Goal: Find specific page/section: Find specific page/section

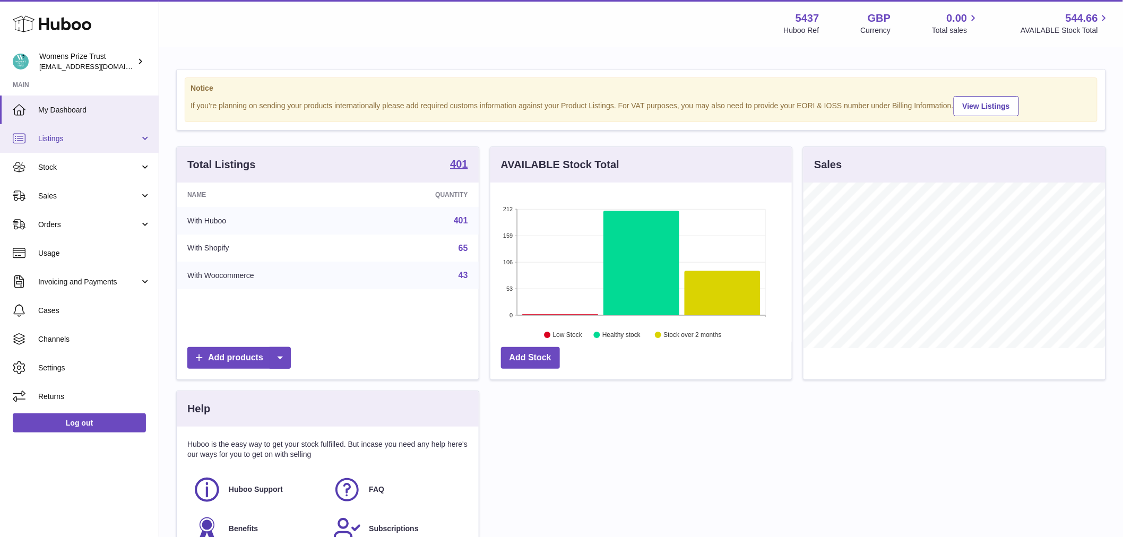
scroll to position [530700, 530564]
click at [70, 134] on span "Listings" at bounding box center [88, 139] width 101 height 10
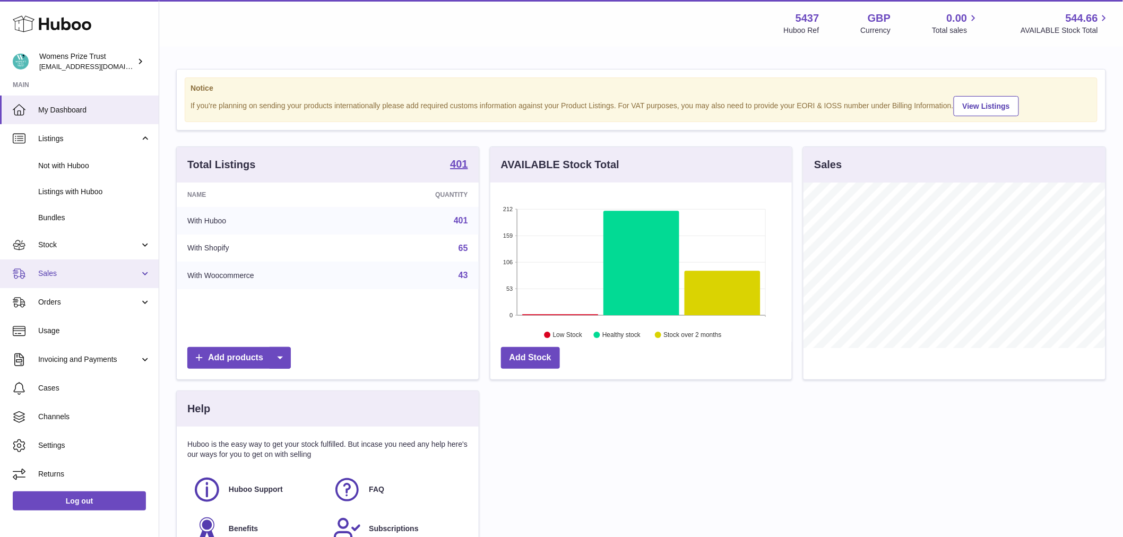
click at [59, 274] on span "Sales" at bounding box center [88, 274] width 101 height 10
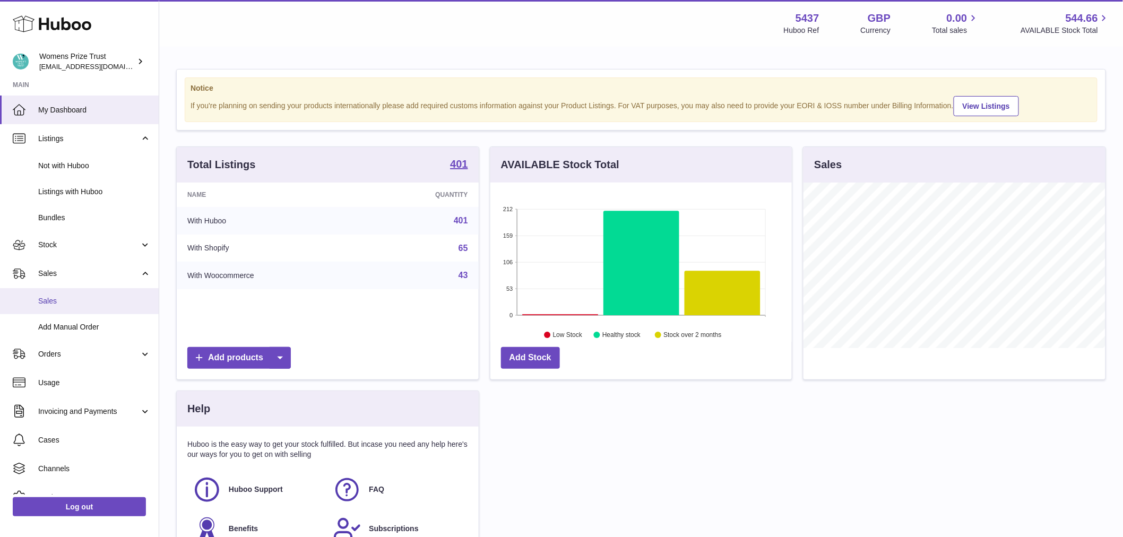
click at [64, 305] on span "Sales" at bounding box center [94, 301] width 113 height 10
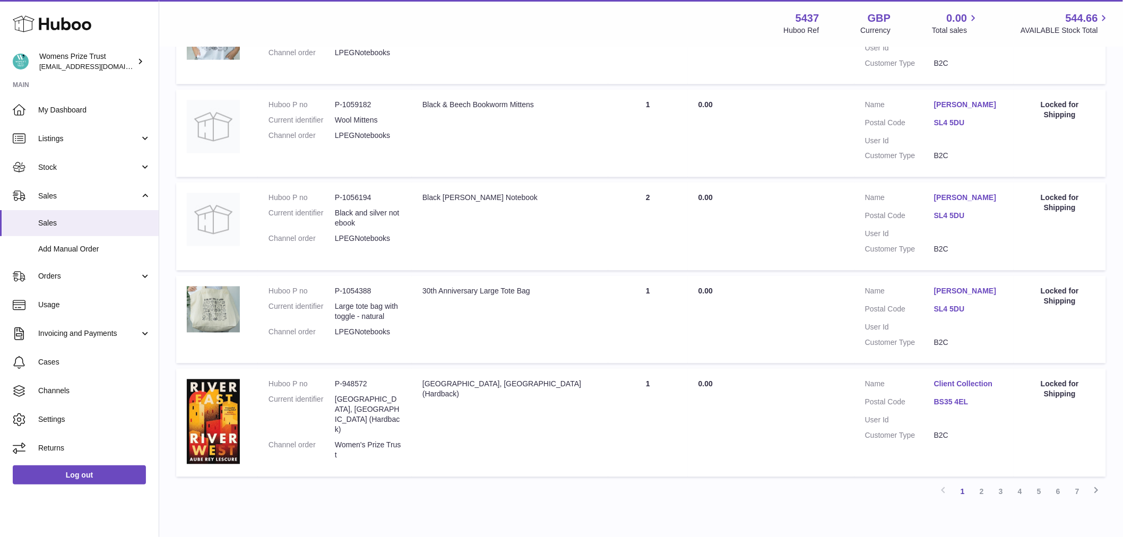
scroll to position [792, 0]
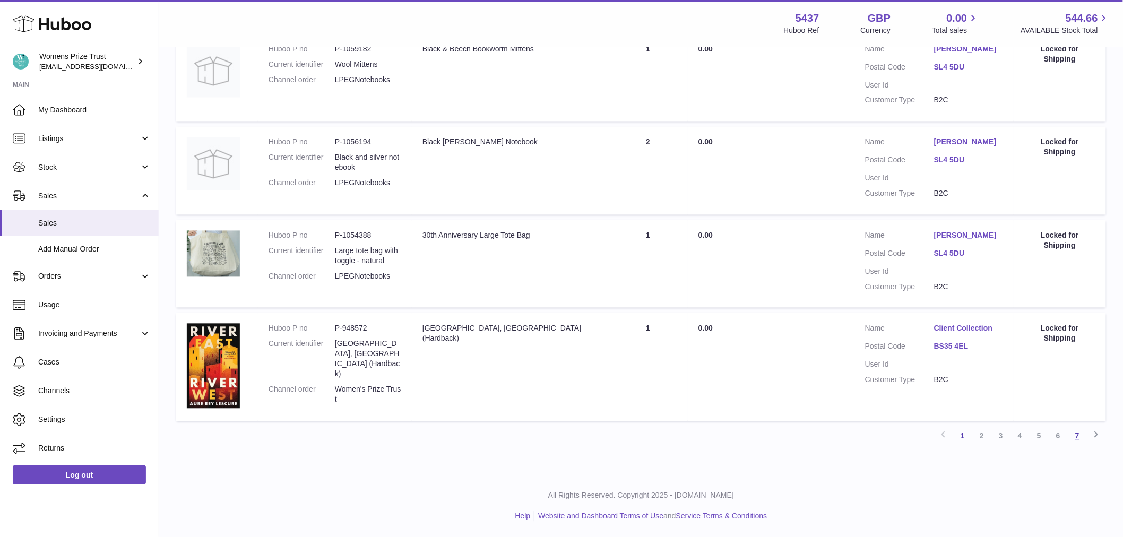
click at [1078, 435] on link "7" at bounding box center [1077, 436] width 19 height 19
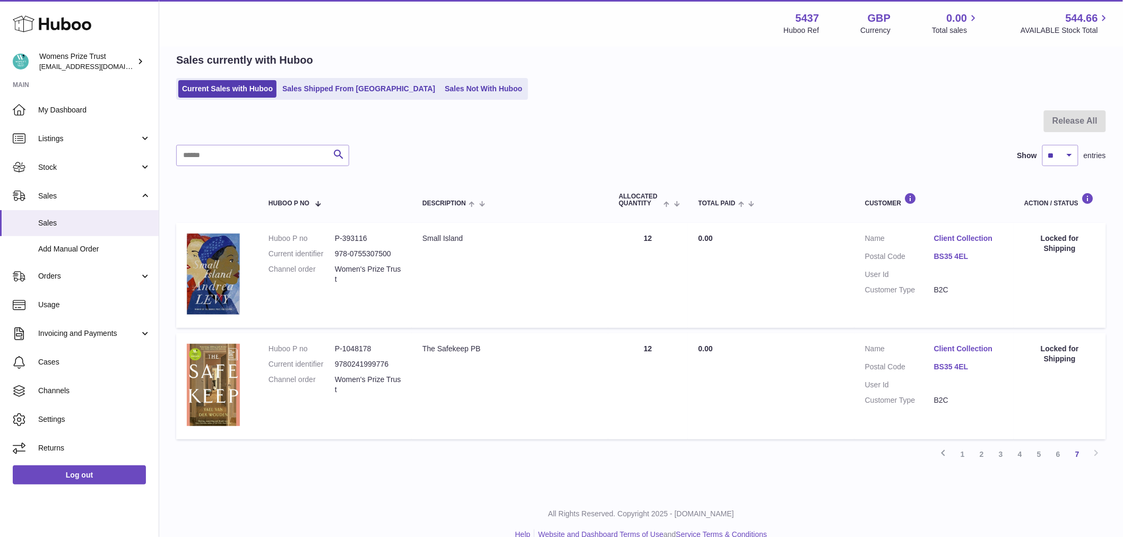
scroll to position [61, 0]
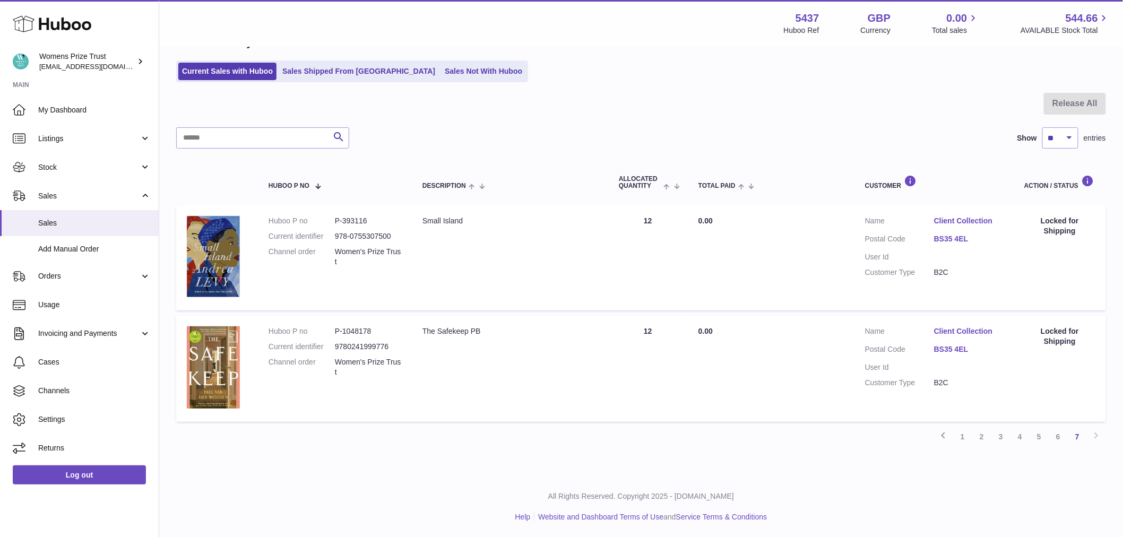
click at [449, 56] on div "Sales currently with Huboo Current Sales with Huboo Sales Shipped From Huboo Sa…" at bounding box center [641, 59] width 930 height 47
click at [455, 80] on link "Sales Not With Huboo" at bounding box center [483, 72] width 85 height 18
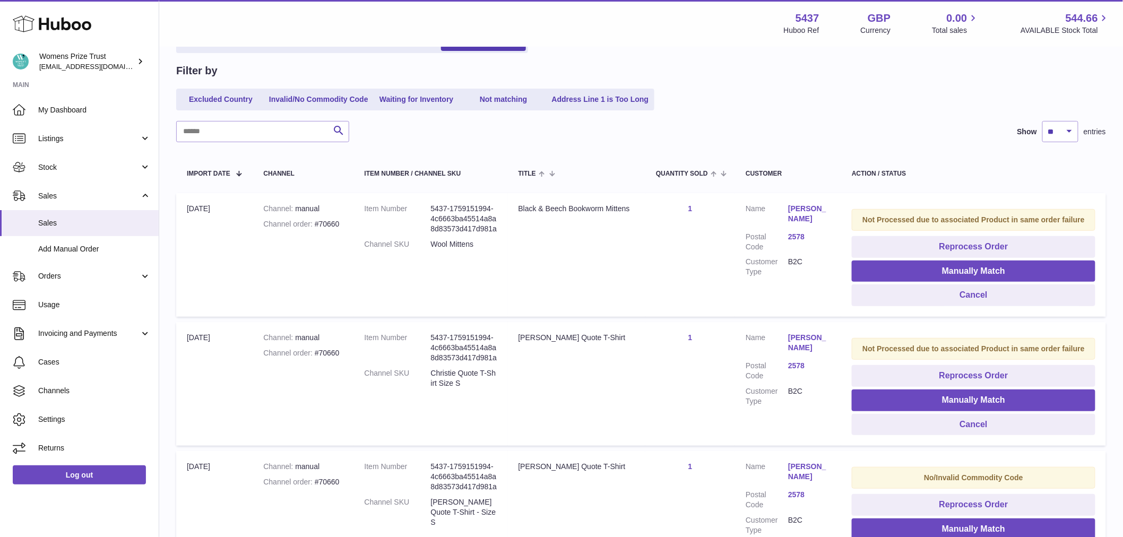
scroll to position [236, 0]
